Goal: Task Accomplishment & Management: Manage account settings

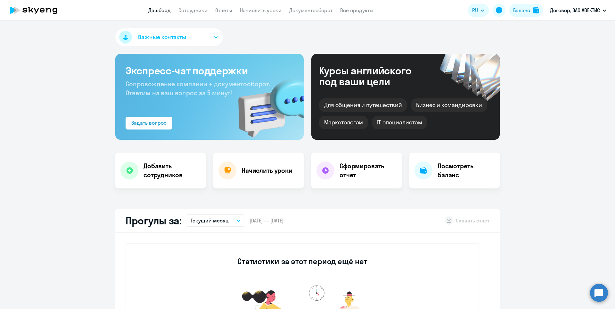
select select "30"
click at [377, 166] on h4 "Сформировать отчет" at bounding box center [367, 170] width 57 height 18
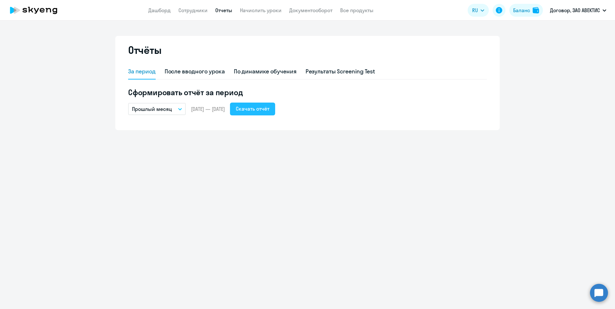
click at [262, 110] on div "Скачать отчёт" at bounding box center [253, 109] width 34 height 8
click at [205, 69] on div "После вводного урока" at bounding box center [195, 71] width 60 height 8
select select "10"
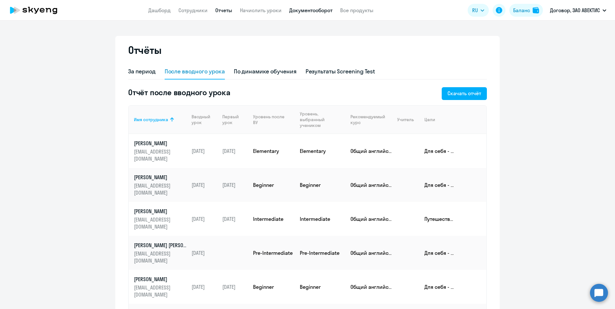
click at [327, 10] on link "Документооборот" at bounding box center [310, 10] width 43 height 6
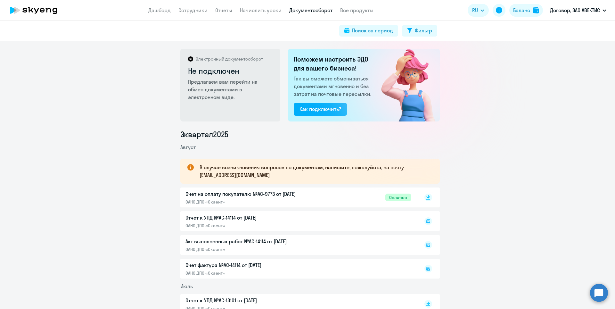
scroll to position [96, 0]
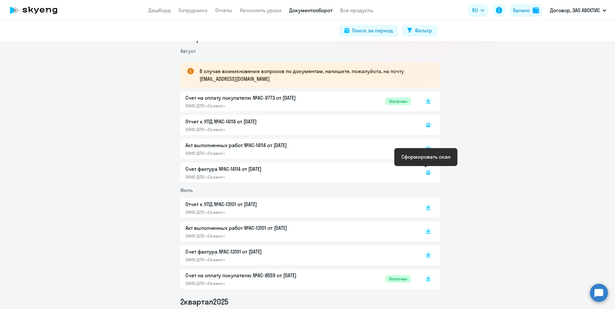
click at [426, 173] on icon at bounding box center [428, 172] width 4 height 4
click at [426, 150] on icon at bounding box center [428, 149] width 4 height 4
click at [427, 125] on icon at bounding box center [428, 125] width 2 height 0
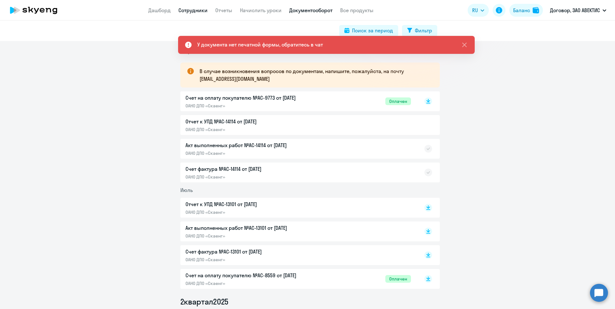
click at [188, 10] on link "Сотрудники" at bounding box center [192, 10] width 29 height 6
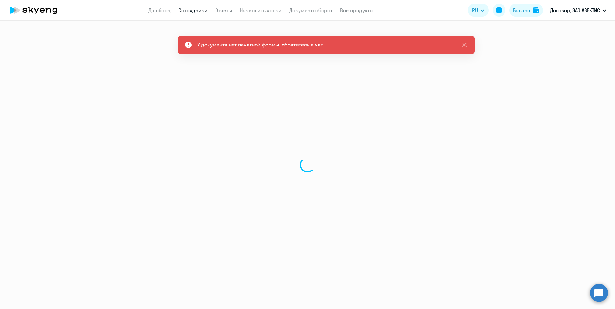
select select "30"
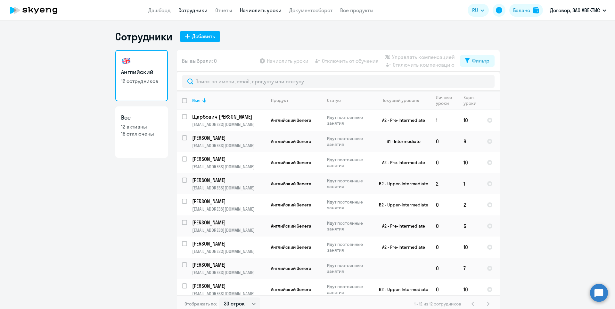
click at [240, 8] on link "Начислить уроки" at bounding box center [261, 10] width 42 height 6
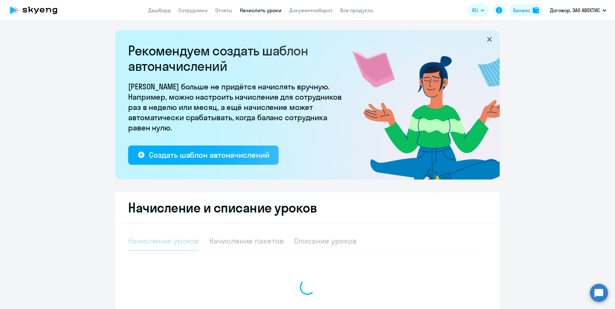
select select "10"
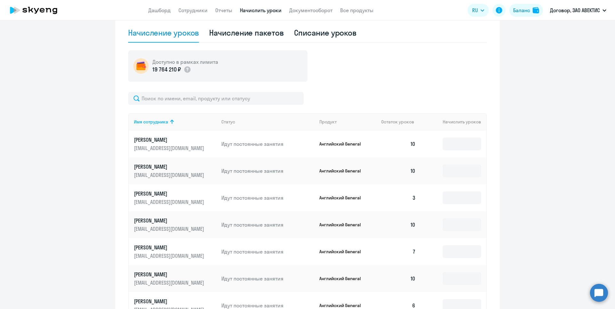
scroll to position [224, 0]
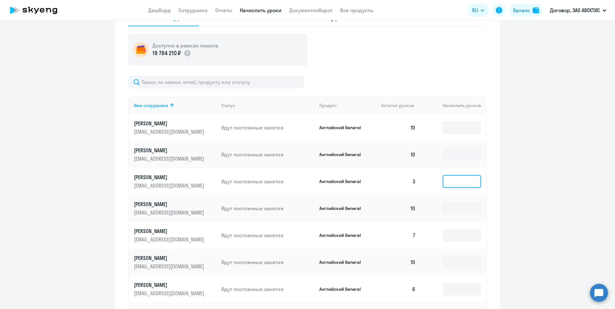
click at [453, 180] on input at bounding box center [461, 181] width 38 height 13
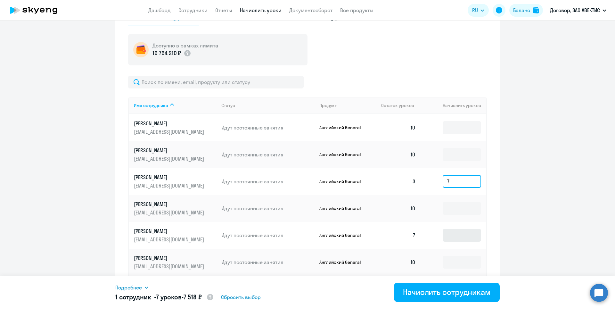
type input "7"
click at [458, 240] on input at bounding box center [461, 235] width 38 height 13
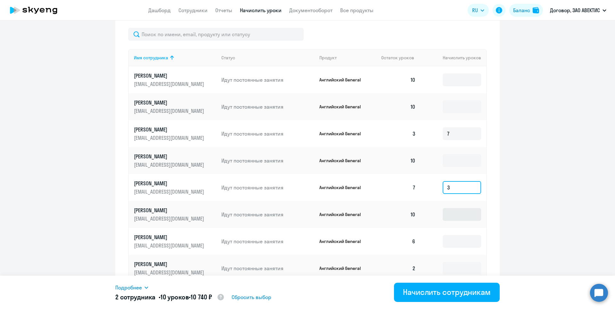
scroll to position [288, 0]
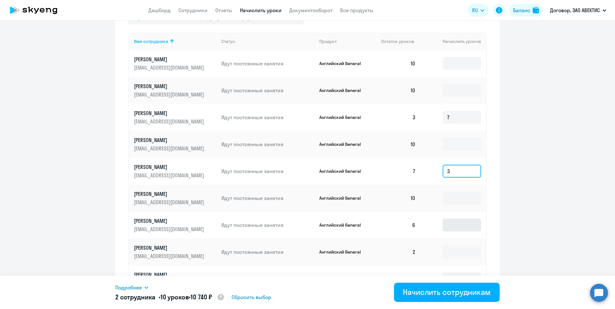
type input "3"
click at [458, 224] on input at bounding box center [461, 224] width 38 height 13
type input "4"
click at [458, 247] on input at bounding box center [461, 251] width 38 height 13
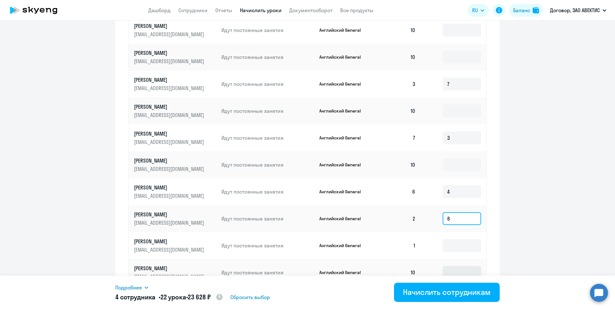
scroll to position [352, 0]
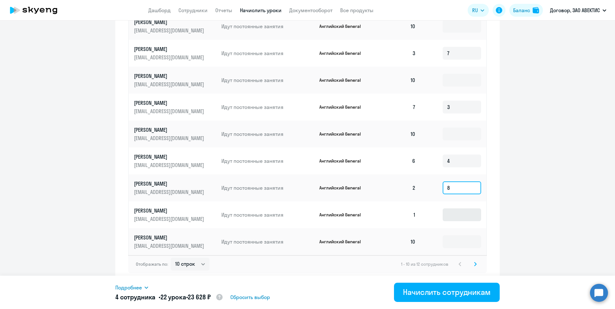
type input "8"
click at [454, 214] on input at bounding box center [461, 214] width 38 height 13
type input "9"
click at [460, 243] on input at bounding box center [461, 241] width 38 height 13
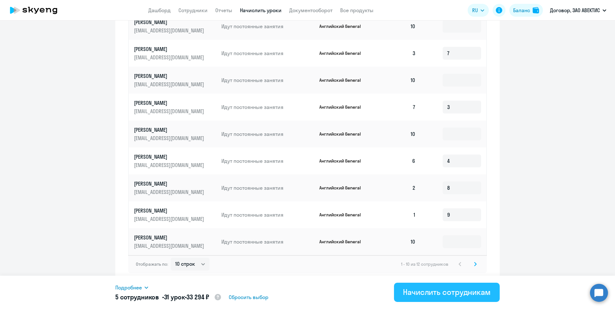
click at [417, 284] on button "Начислить сотрудникам" at bounding box center [447, 291] width 106 height 19
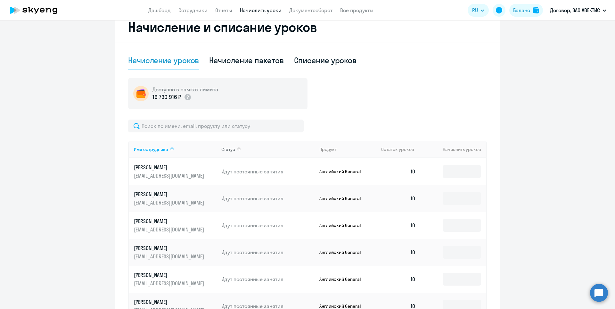
scroll to position [192, 0]
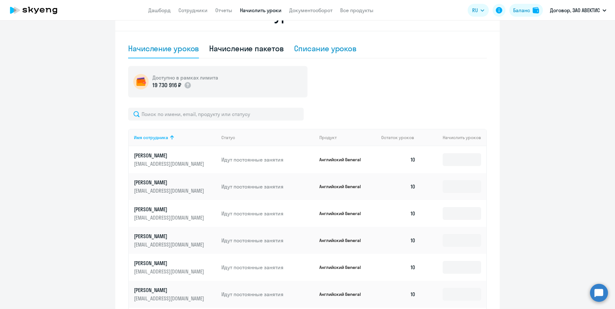
click at [304, 45] on div "Списание уроков" at bounding box center [325, 48] width 63 height 10
select select "10"
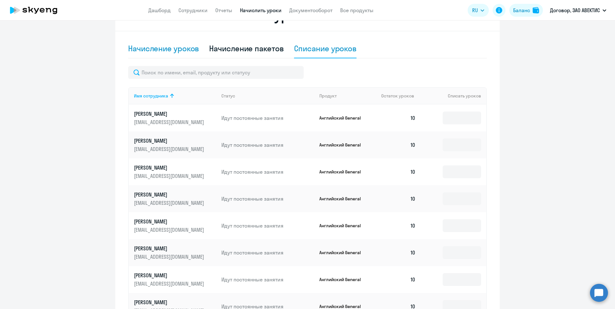
click at [166, 51] on div "Начисление уроков" at bounding box center [163, 48] width 71 height 10
select select "10"
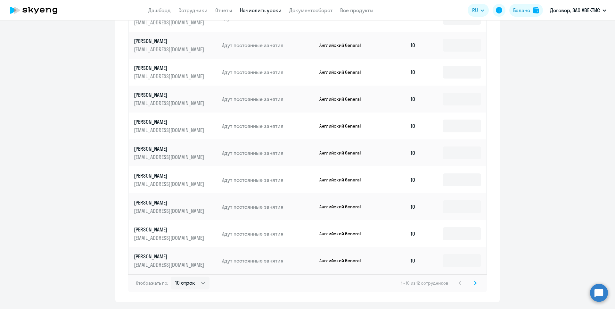
scroll to position [352, 0]
